Goal: Information Seeking & Learning: Learn about a topic

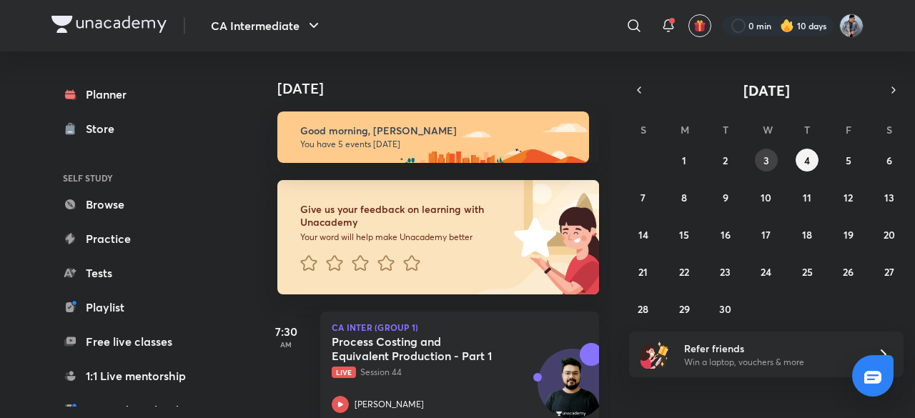
click at [772, 163] on button "3" at bounding box center [766, 160] width 23 height 23
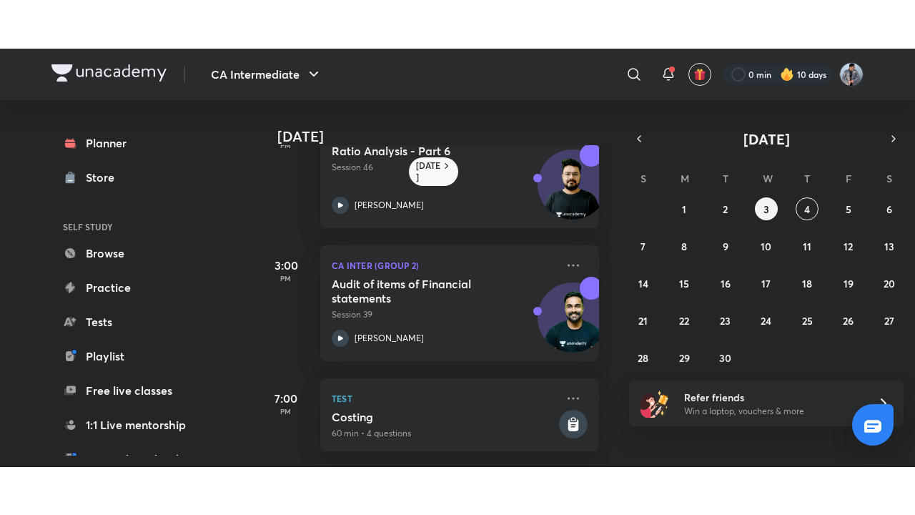
scroll to position [327, 0]
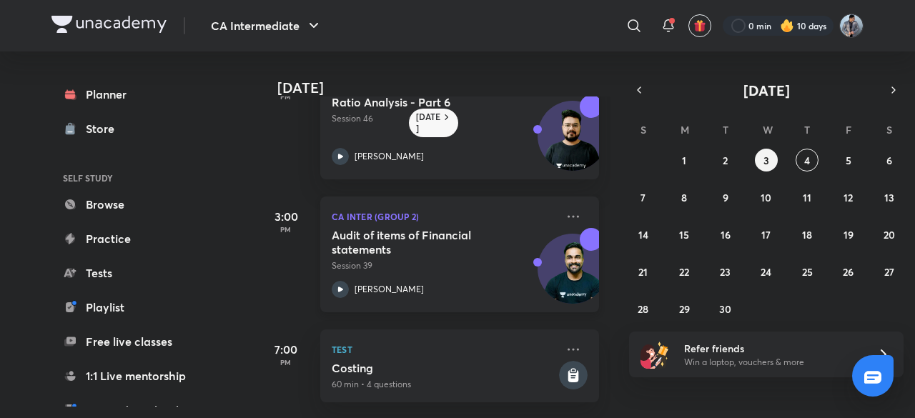
click at [420, 228] on h5 "Audit of items of Financial statements" at bounding box center [421, 242] width 178 height 29
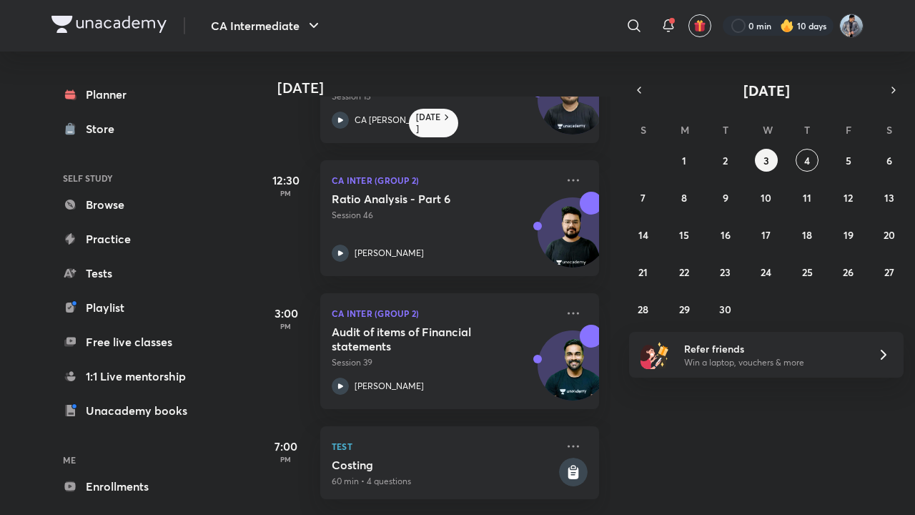
scroll to position [231, 0]
